Goal: Information Seeking & Learning: Learn about a topic

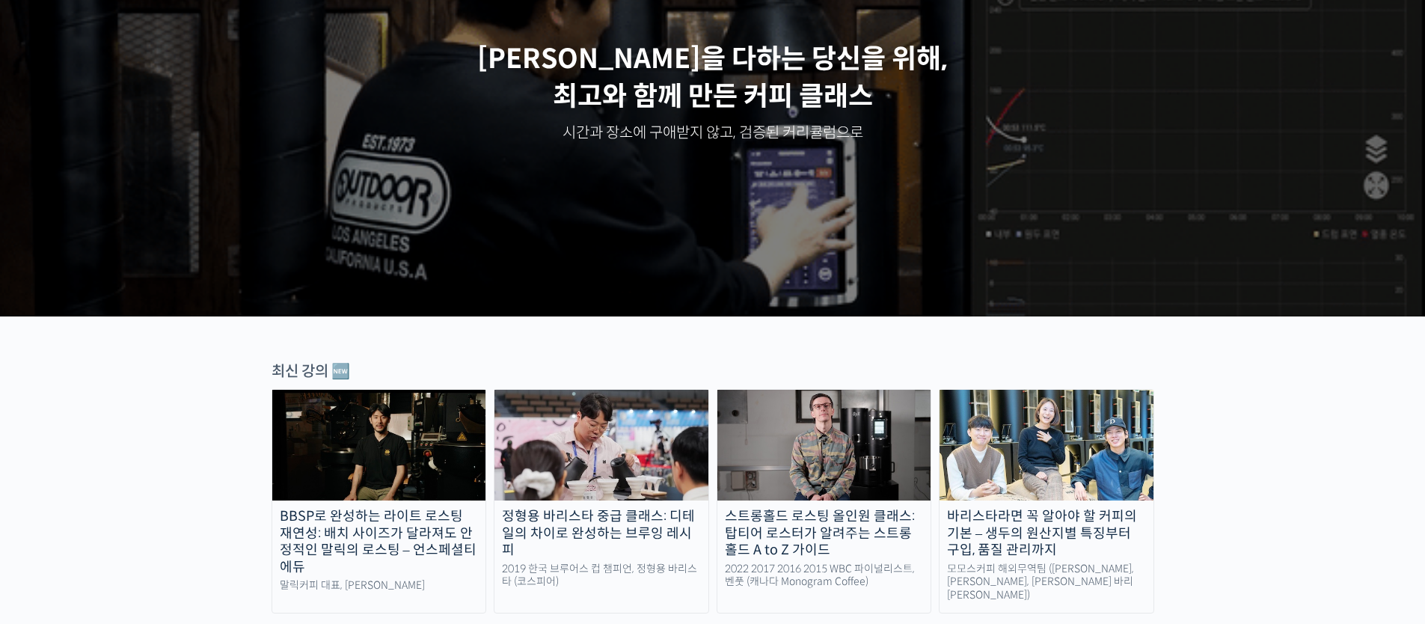
scroll to position [455, 0]
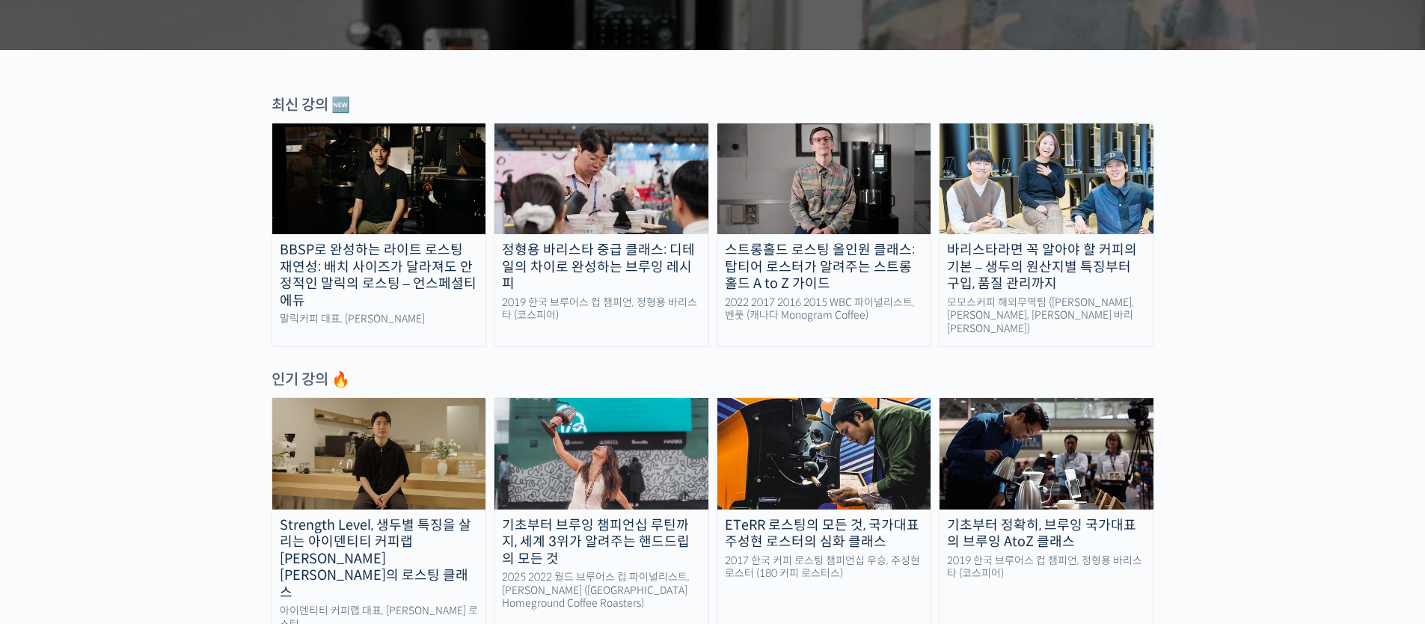
click at [382, 260] on div "BBSP로 완성하는 라이트 로스팅 재연성: 배치 사이즈가 달라져도 안정적인 말릭의 로스팅 – 언스페셜티 에듀" at bounding box center [379, 275] width 214 height 67
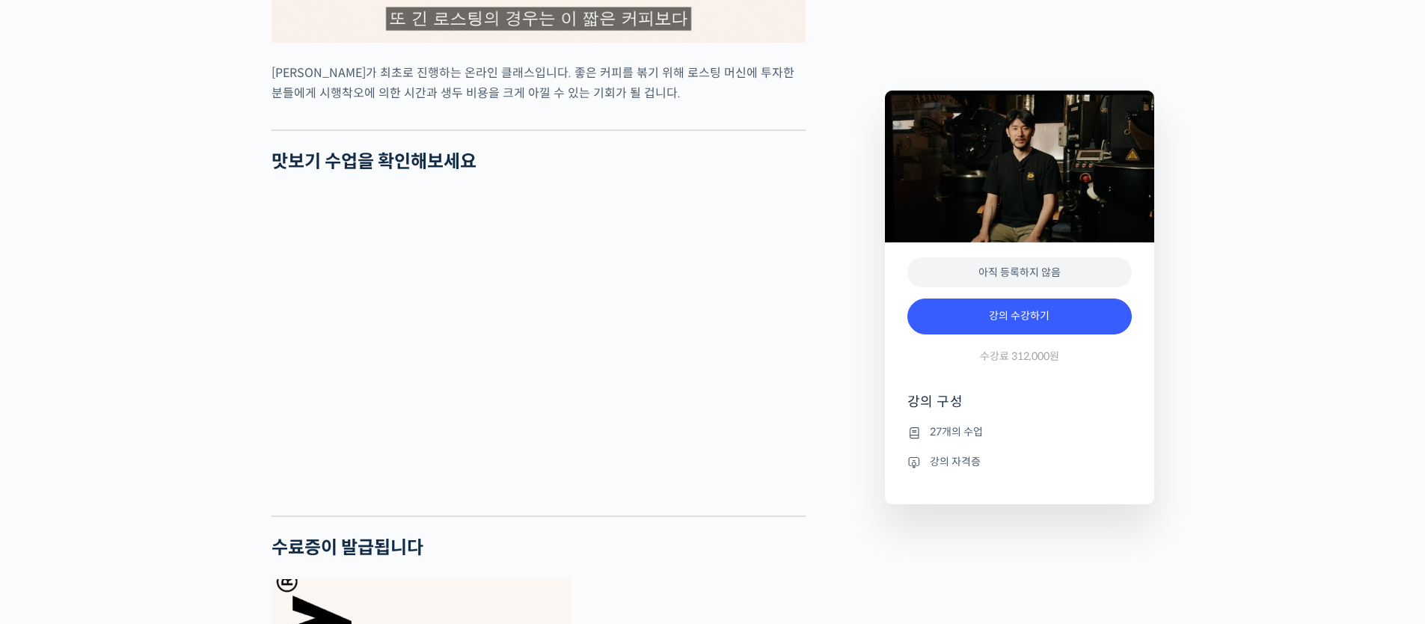
scroll to position [3040, 0]
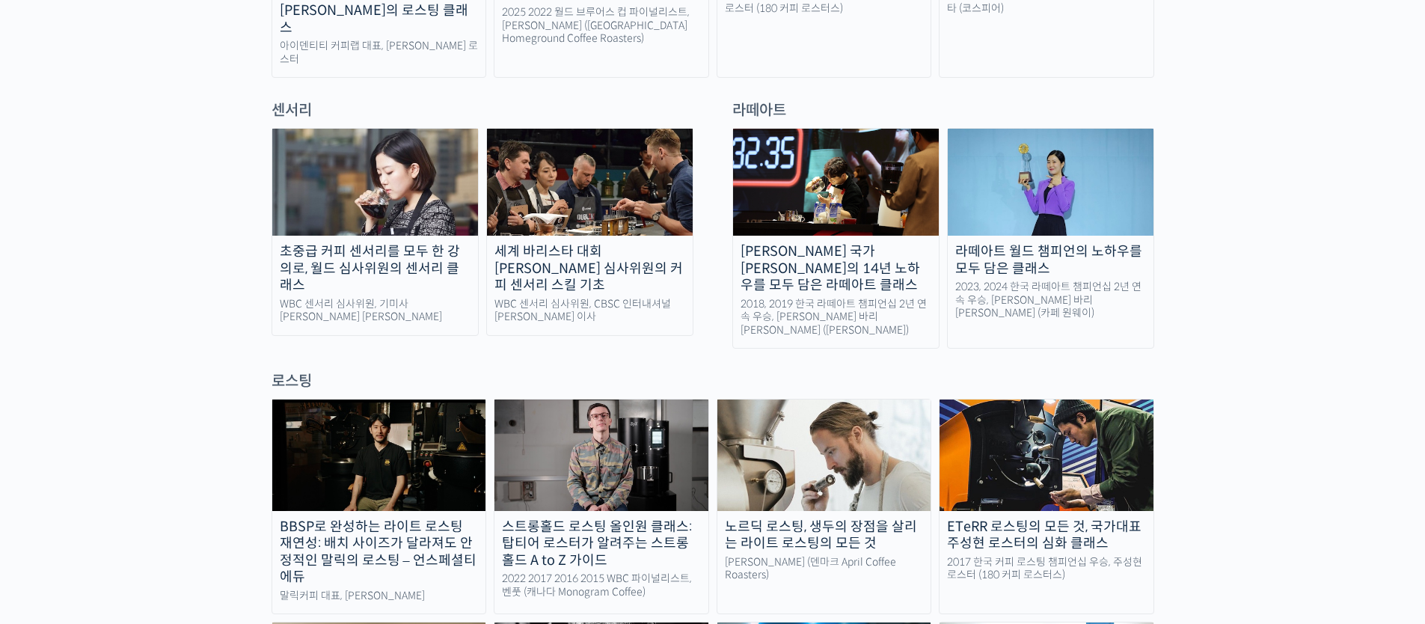
scroll to position [626, 0]
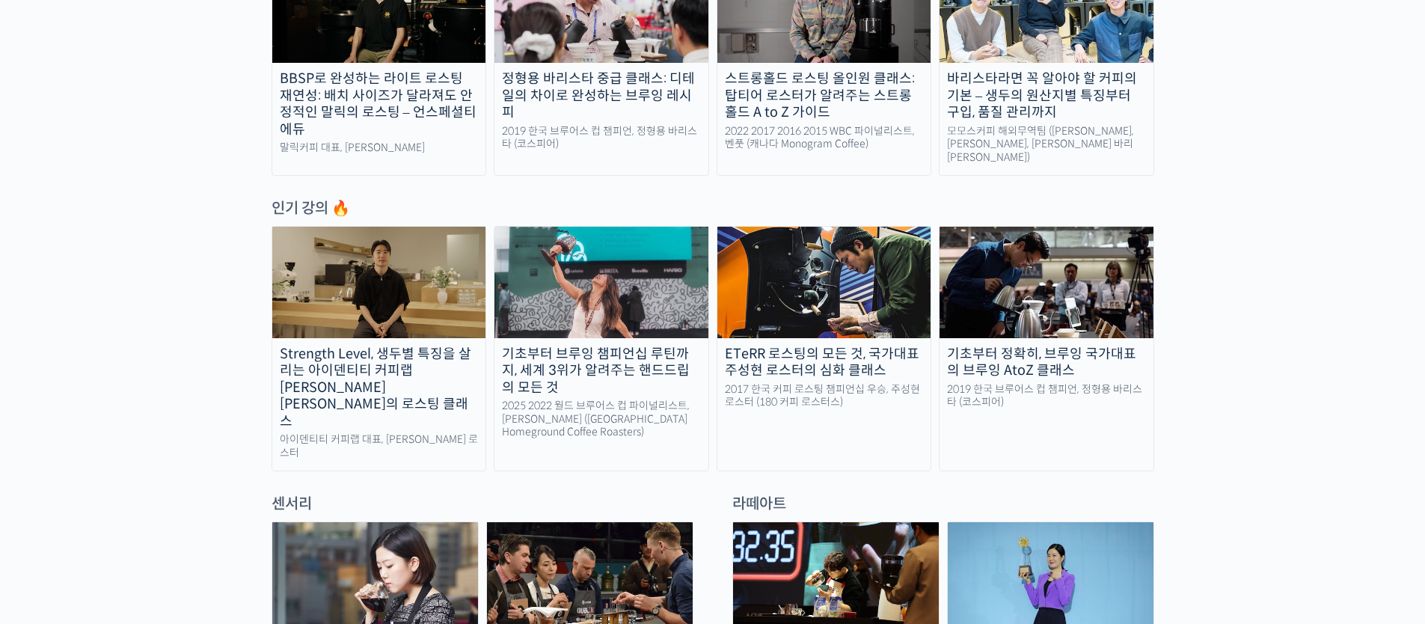
click at [613, 366] on div "기초부터 브루잉 챔피언십 루틴까지, 세계 3위가 알려주는 핸드드립의 모든 것" at bounding box center [601, 371] width 214 height 51
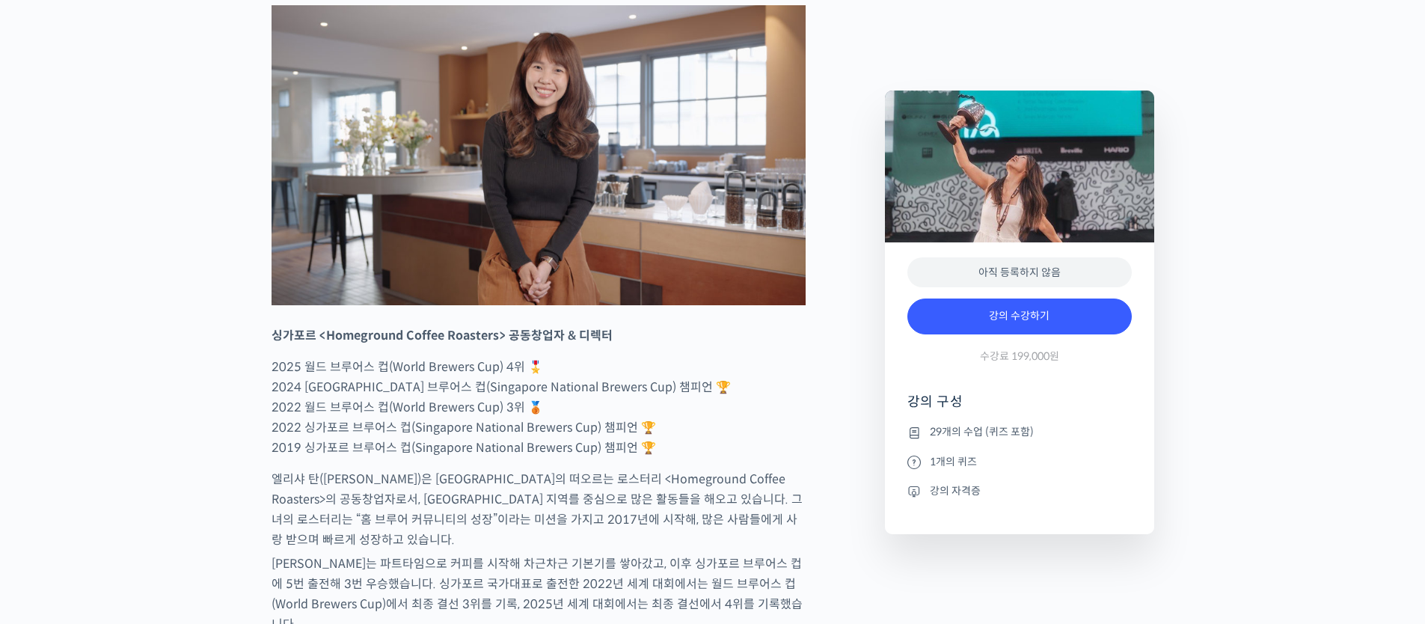
scroll to position [836, 0]
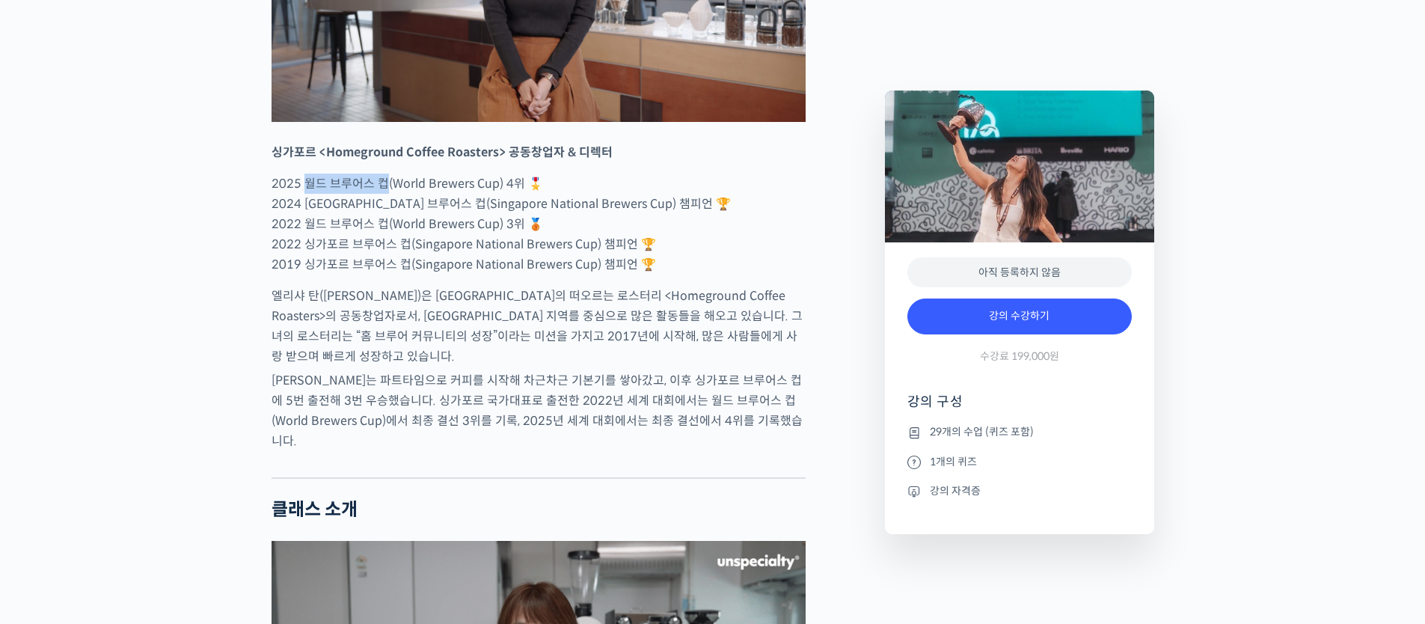
drag, startPoint x: 320, startPoint y: 239, endPoint x: 381, endPoint y: 237, distance: 61.4
click at [381, 237] on p "2025 월드 브루어스 컵(World Brewers Cup) 4위 🎖️ 2024 싱가포르 브루어스 컵(Singapore National Bre…" at bounding box center [538, 224] width 534 height 101
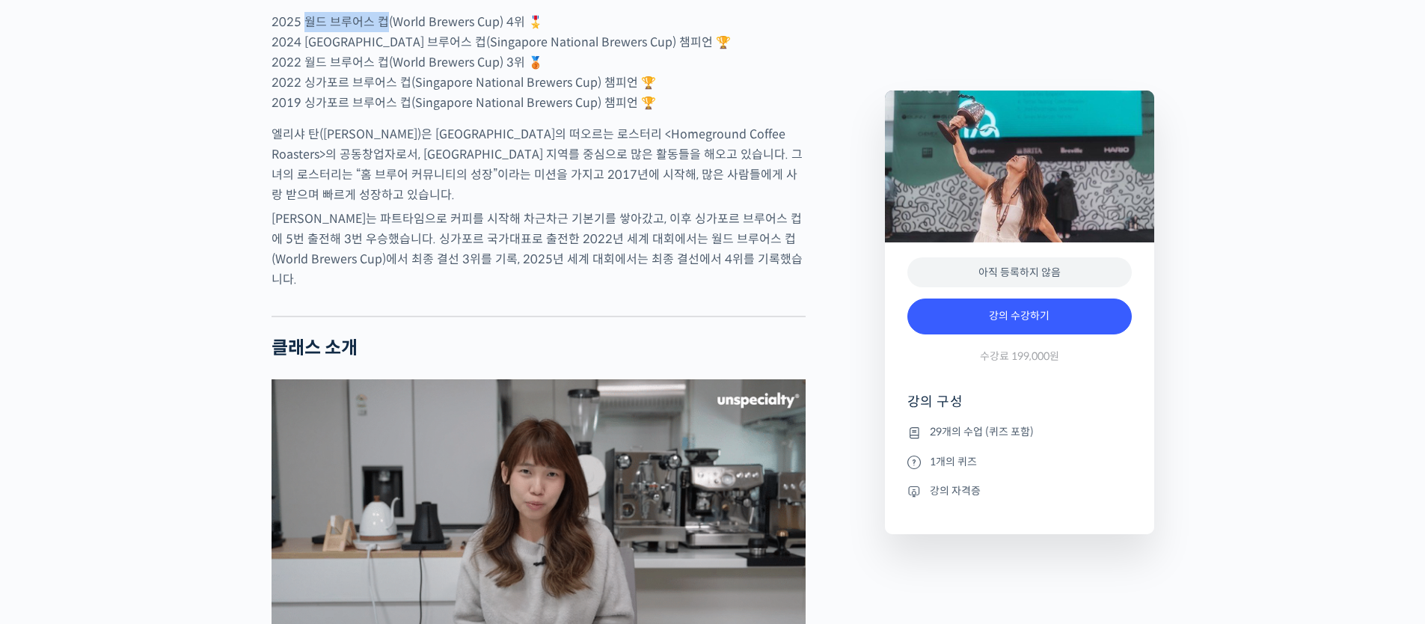
scroll to position [1247, 0]
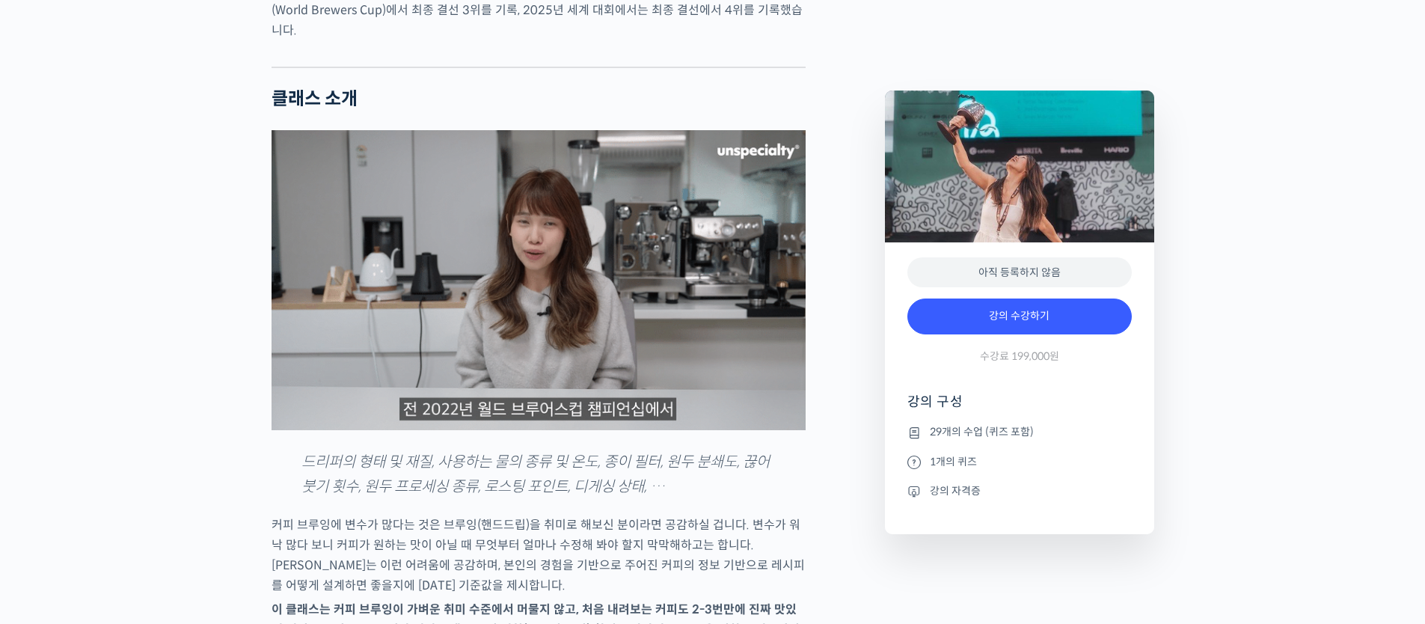
click at [393, 322] on img at bounding box center [538, 280] width 534 height 300
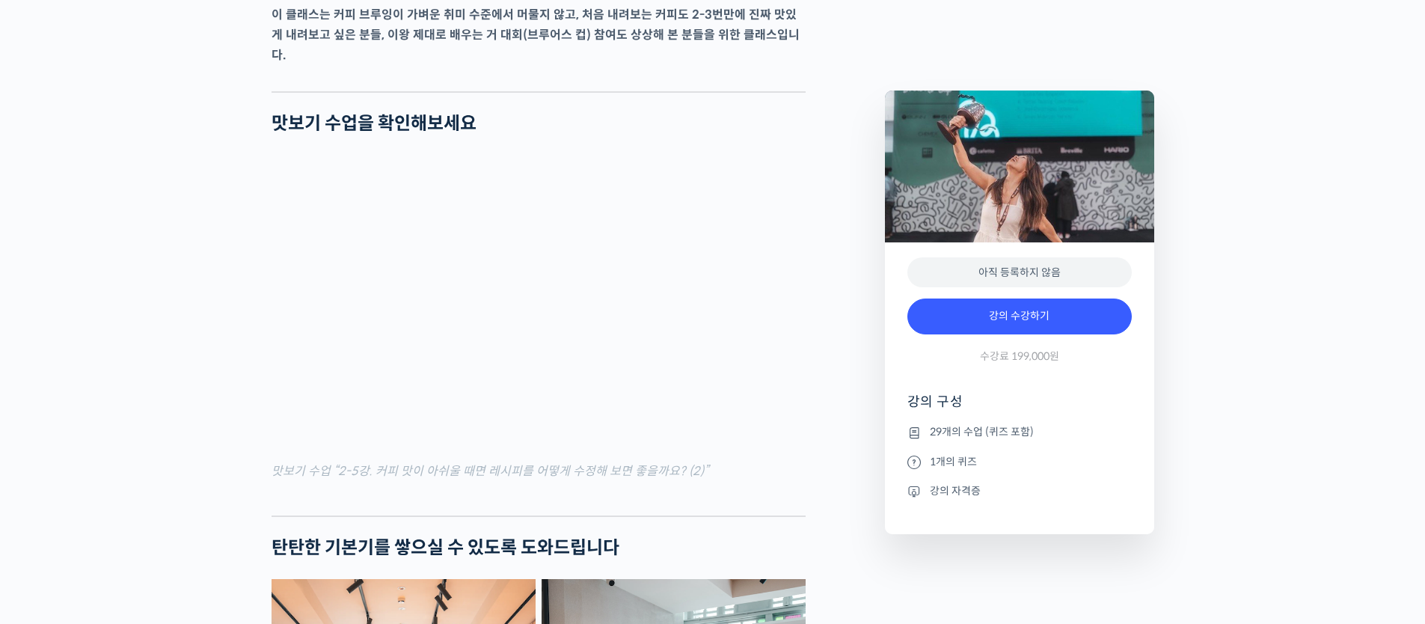
scroll to position [2027, 0]
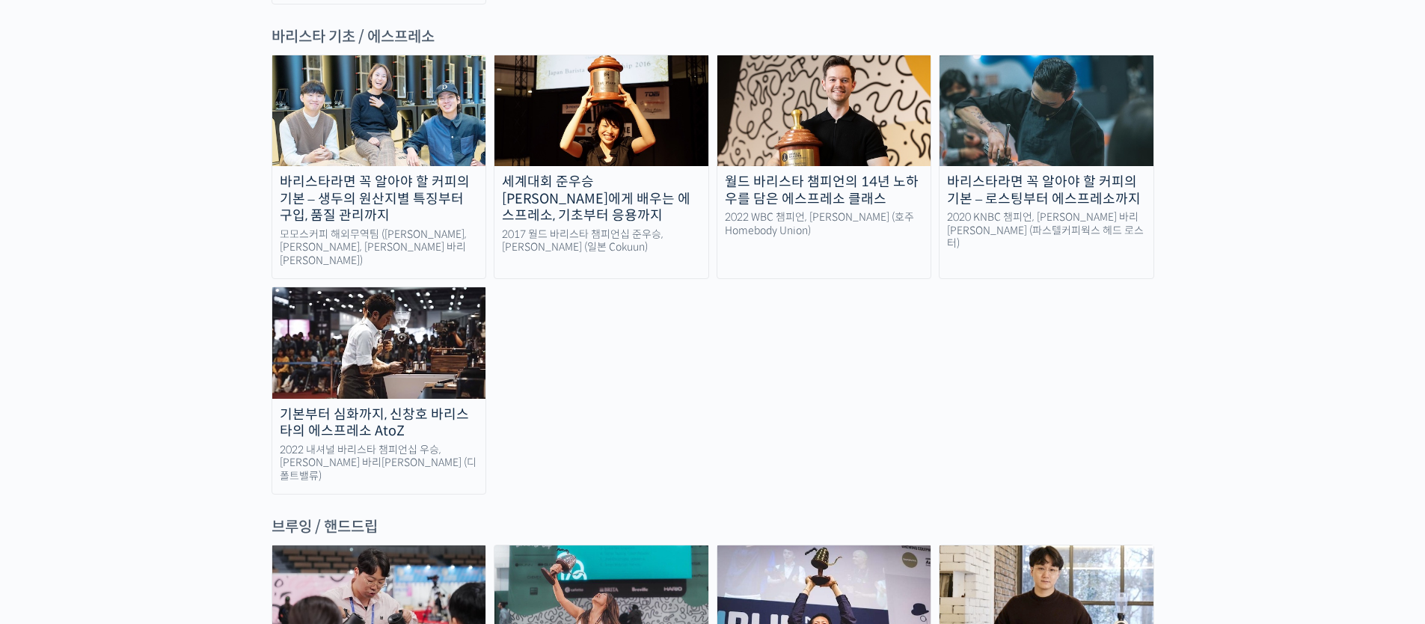
scroll to position [2324, 0]
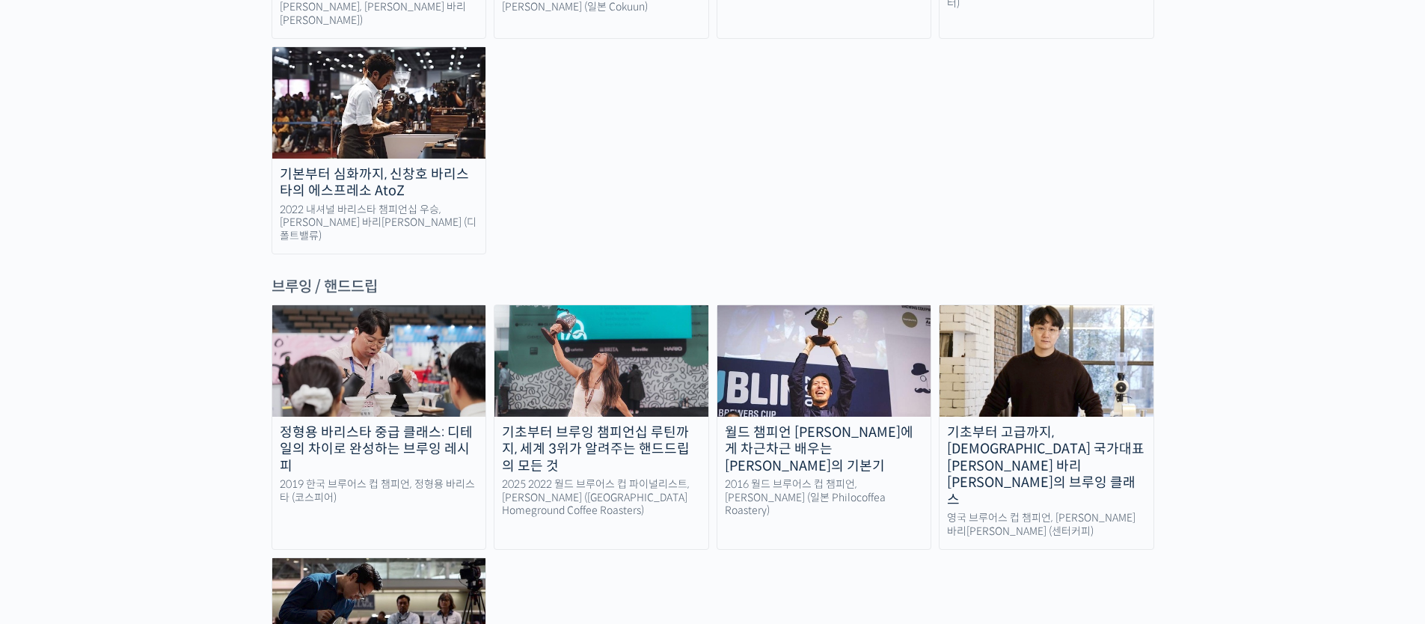
click at [811, 305] on img at bounding box center [824, 360] width 214 height 111
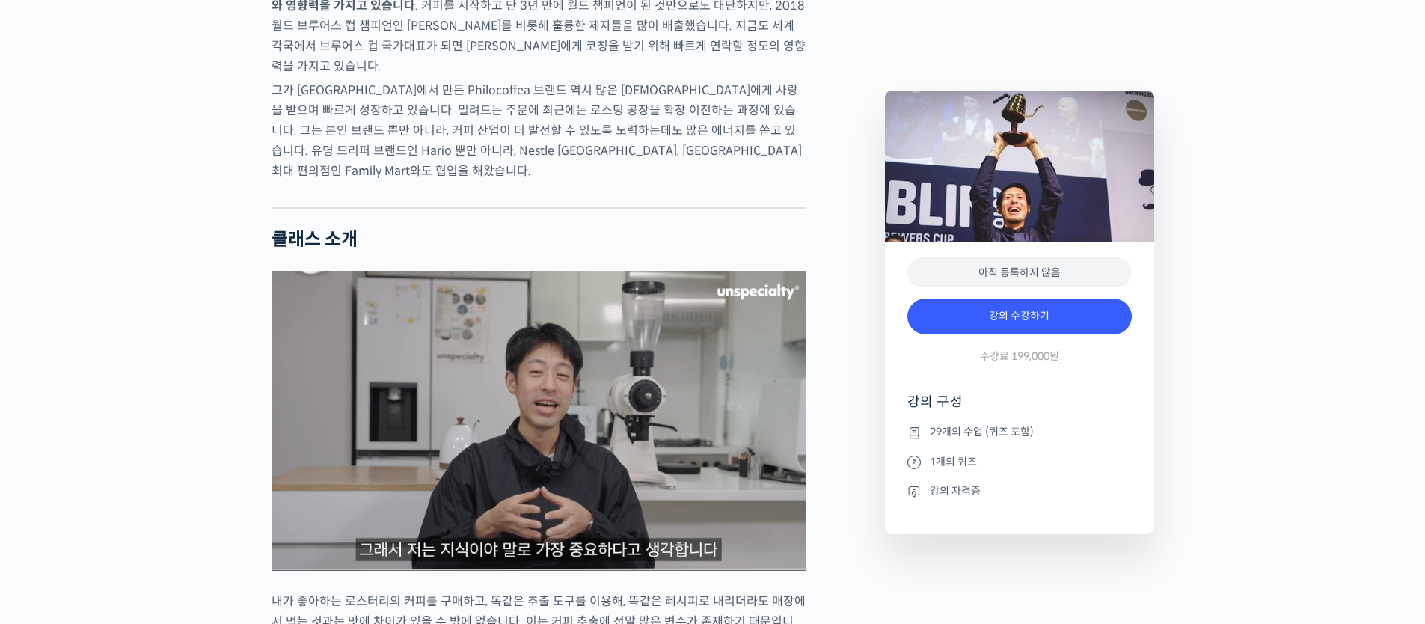
scroll to position [1311, 0]
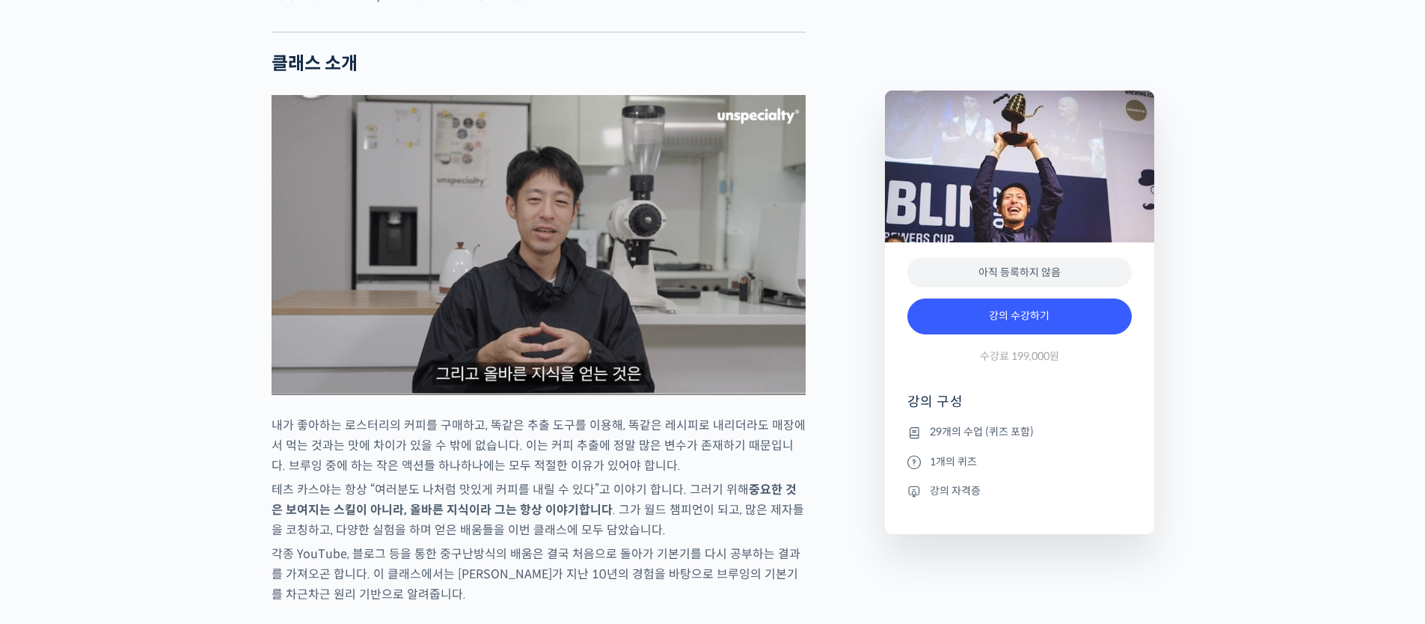
click at [582, 241] on img at bounding box center [538, 245] width 534 height 300
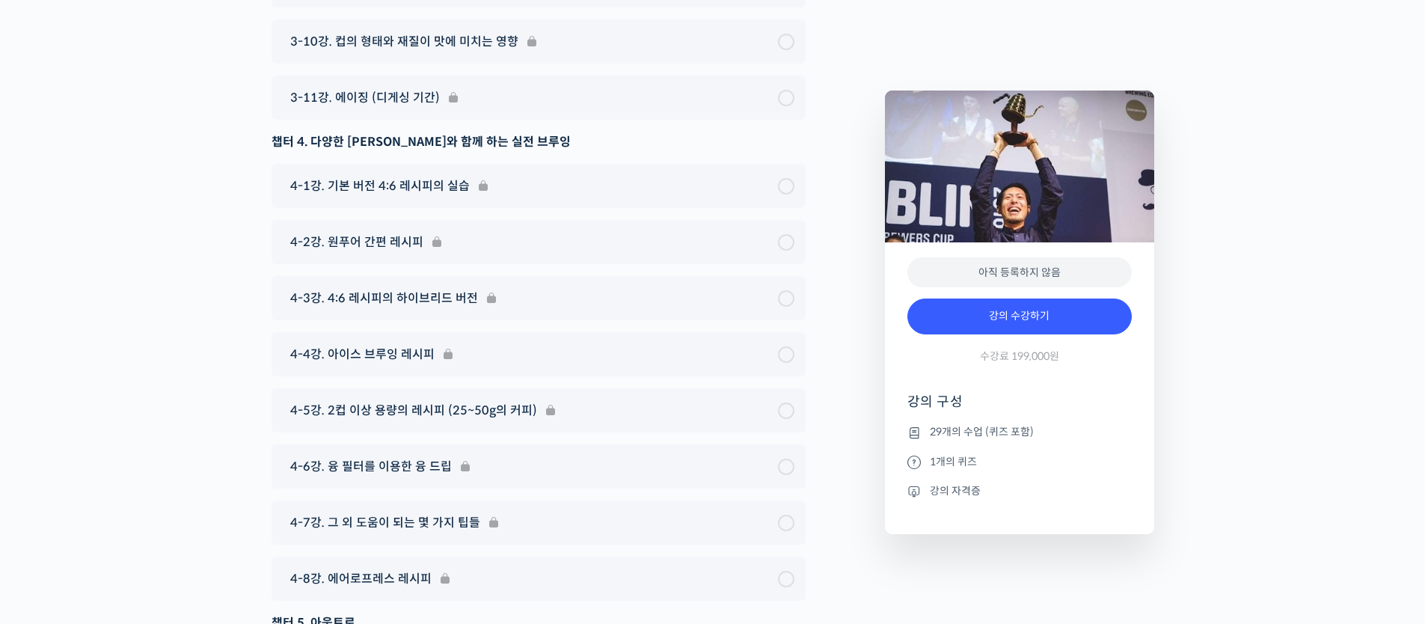
scroll to position [7699, 0]
